Goal: Check status: Check status

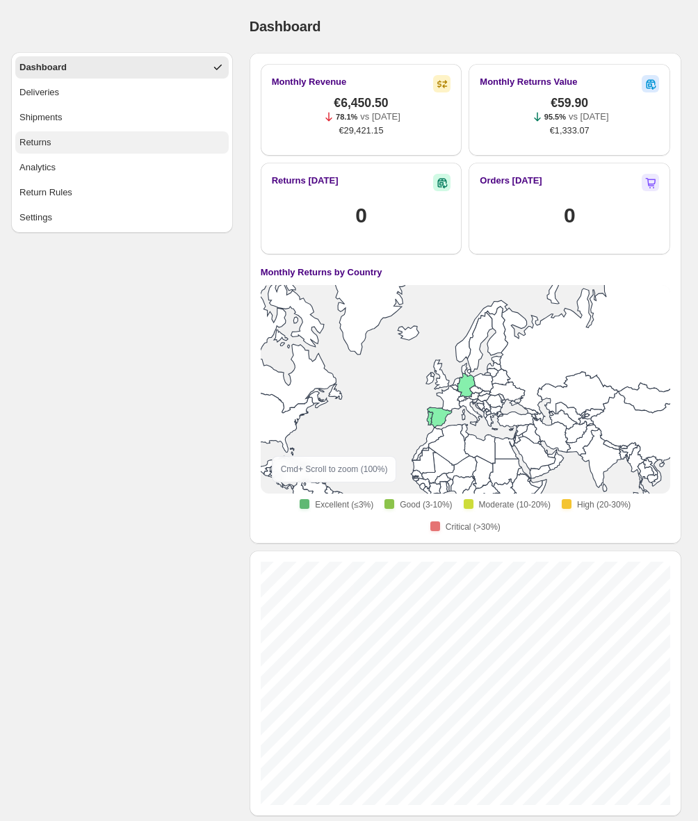
click at [78, 138] on button "Returns" at bounding box center [121, 142] width 213 height 22
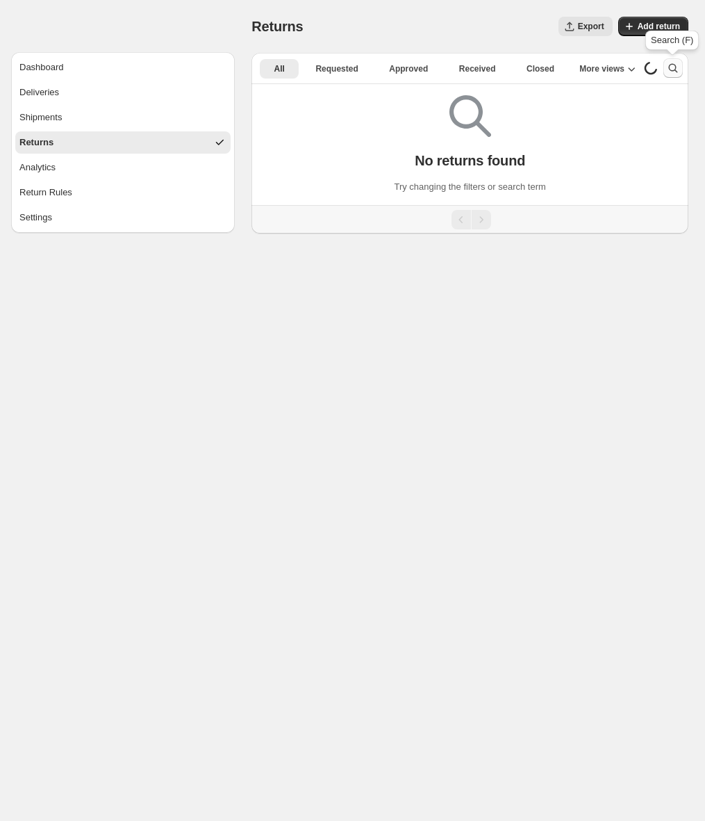
click at [678, 69] on icon "Search and filter results" at bounding box center [673, 68] width 14 height 14
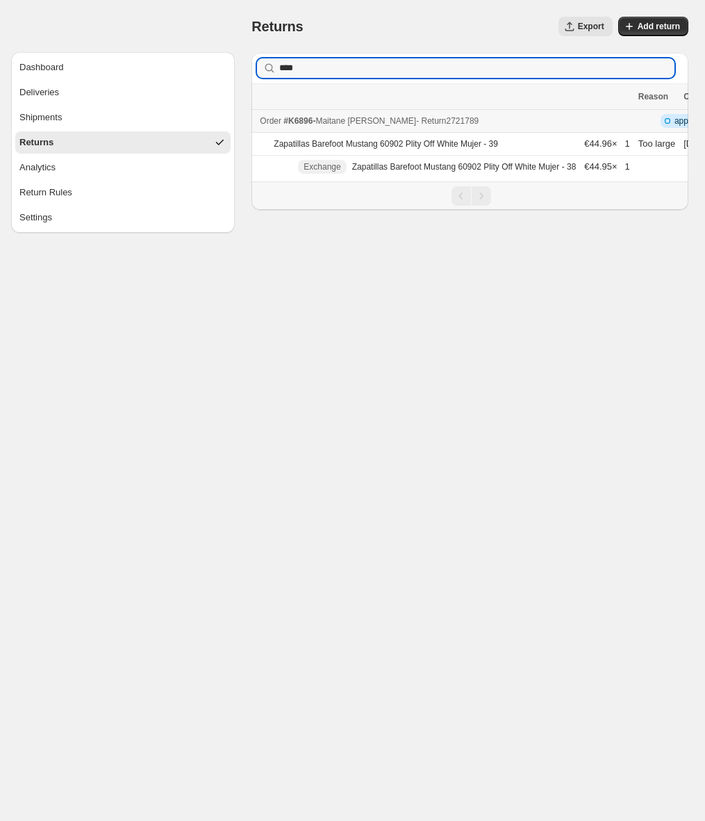
type input "****"
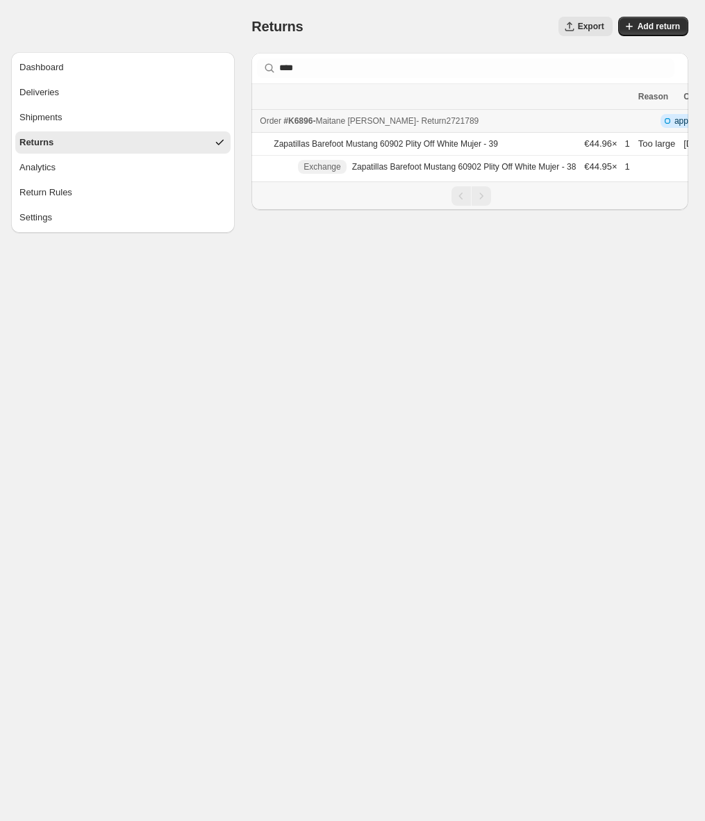
click at [537, 124] on div "Order #K6896 - [PERSON_NAME] - Return 2721789" at bounding box center [445, 121] width 370 height 14
